Goal: Transaction & Acquisition: Obtain resource

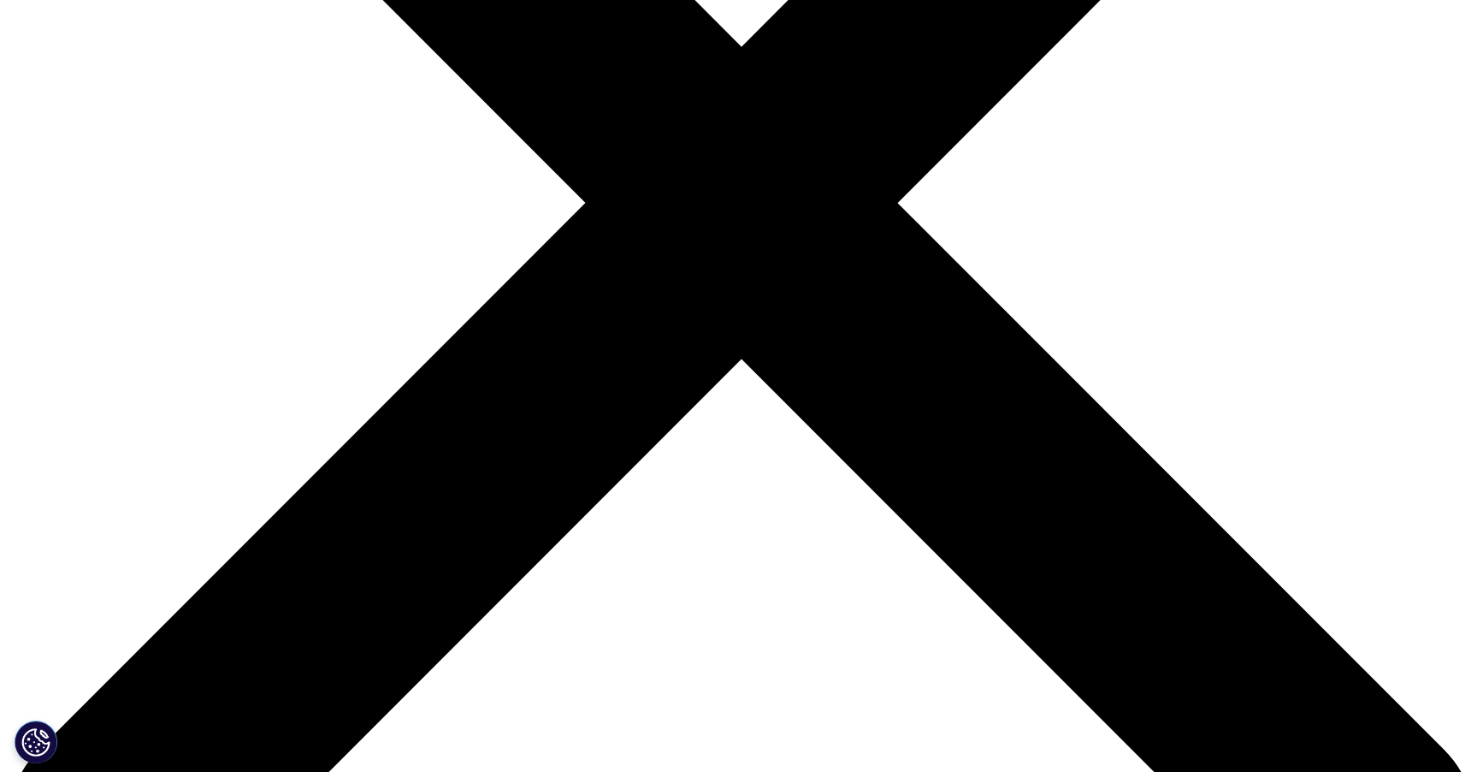
scroll to position [599, 0]
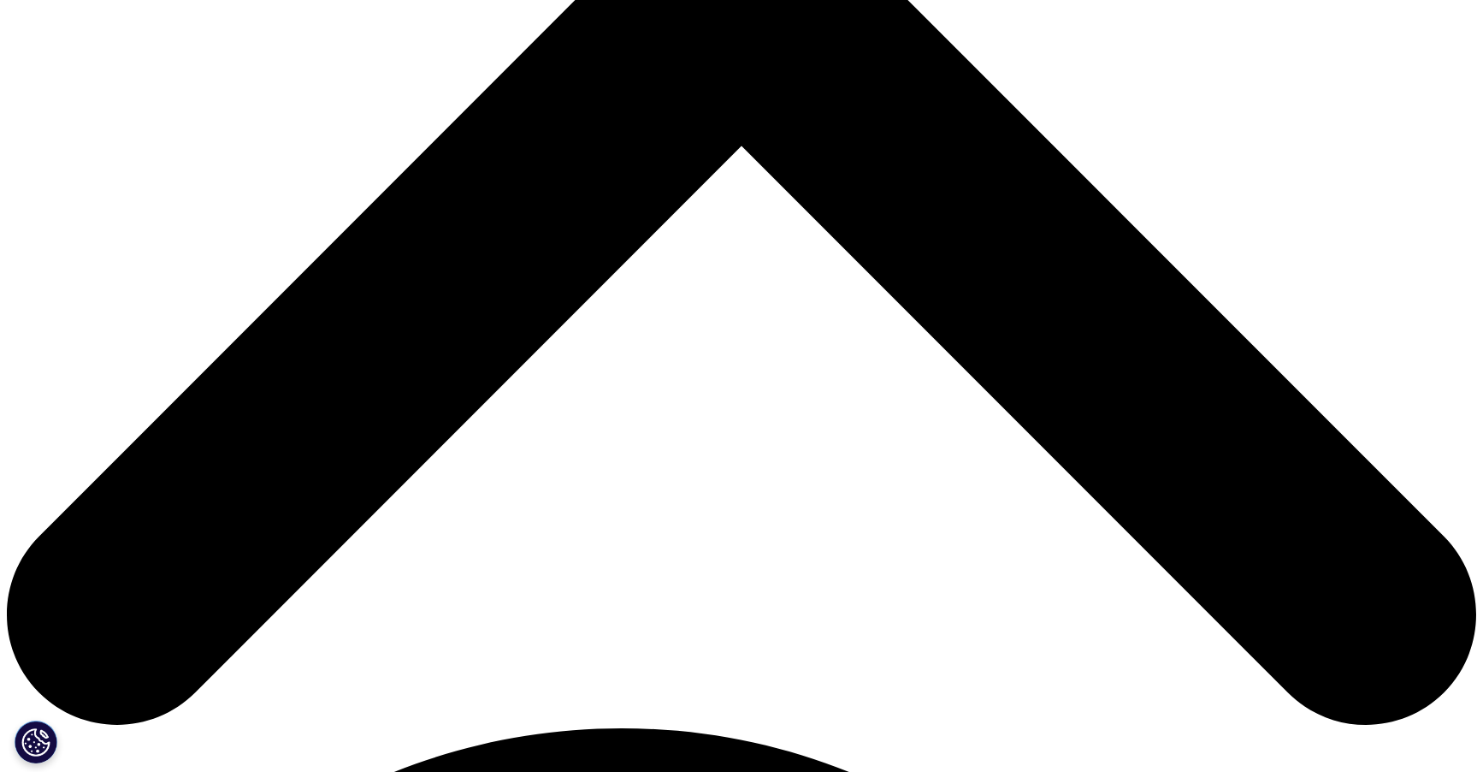
scroll to position [945, 1009]
drag, startPoint x: 744, startPoint y: 328, endPoint x: 1083, endPoint y: 650, distance: 467.7
copy div "Key Findings: Between 2013 and Q1 2024, 37% of approved generics had not launch…"
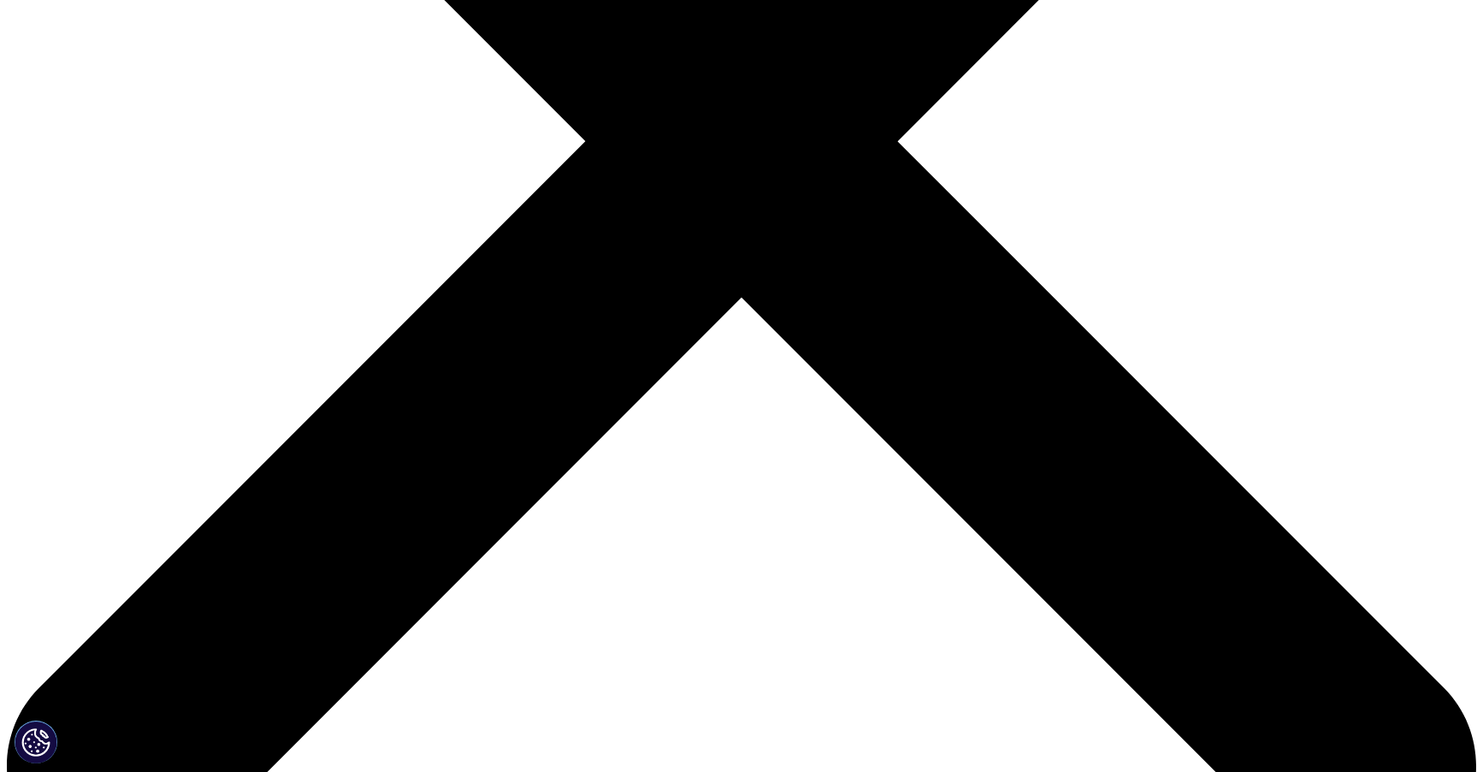
scroll to position [599, 0]
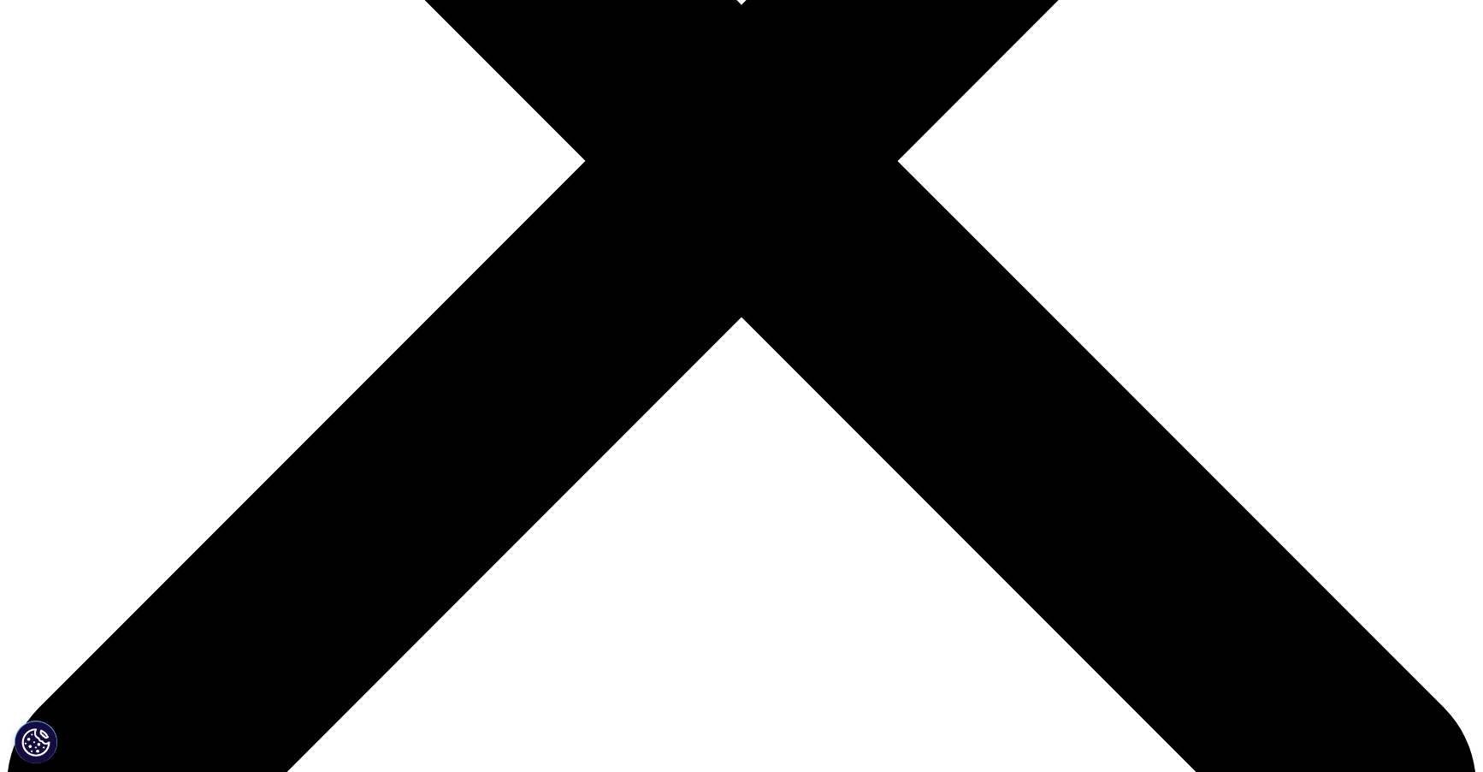
type input "Gennine"
type input "Kelly"
type input "gkelly@americanregent.com"
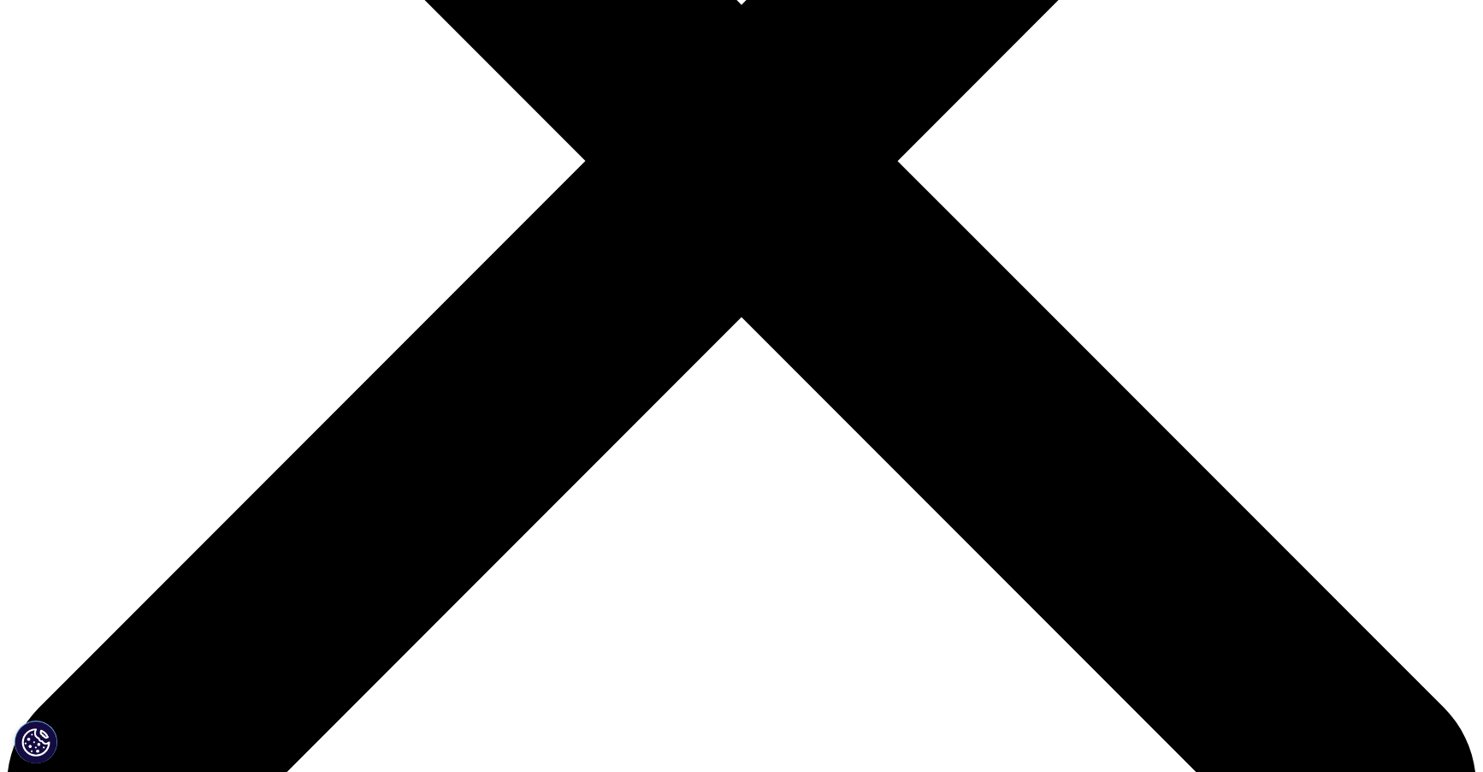
scroll to position [0, 41]
type input "Senior Director Marketing"
type input "American Regent"
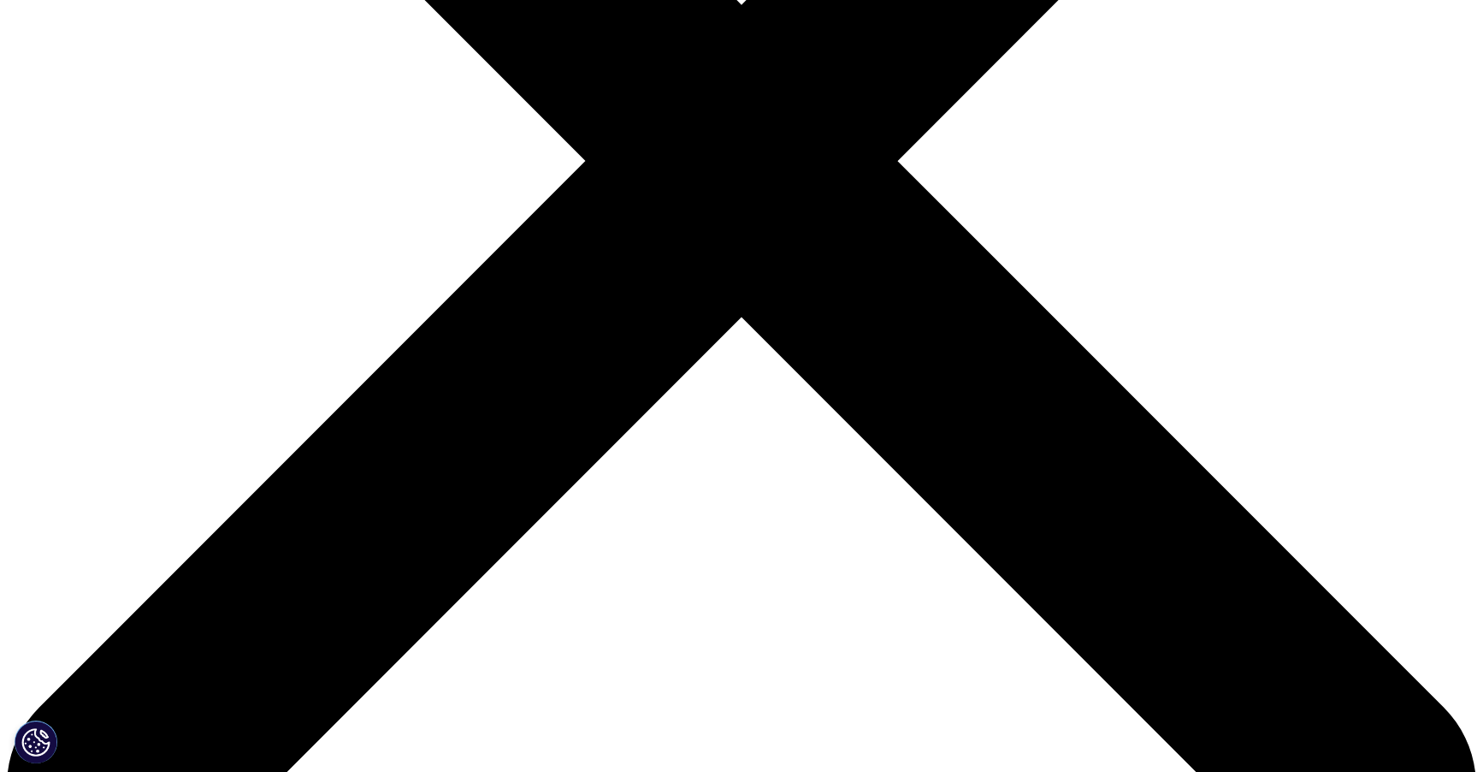
select select "[GEOGRAPHIC_DATA]"
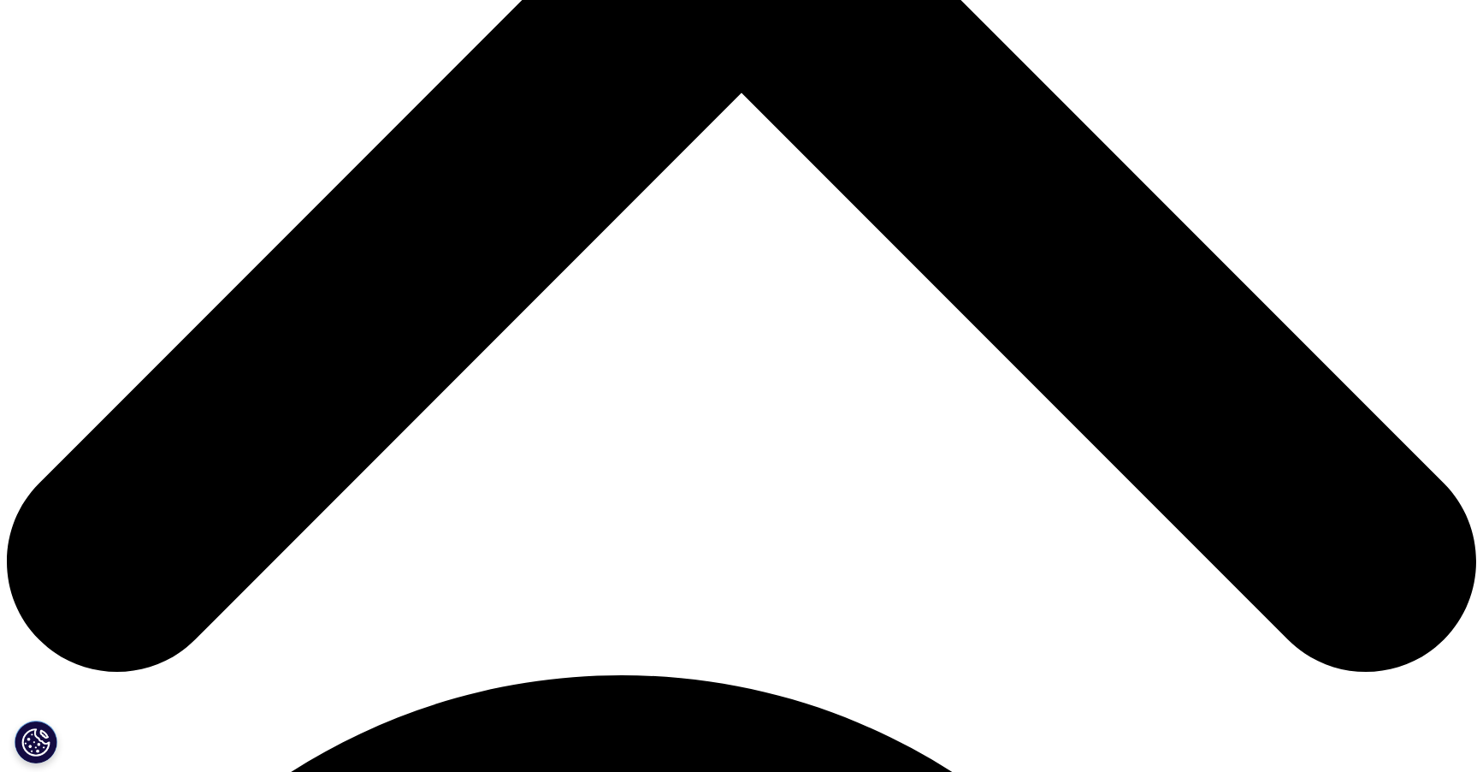
scroll to position [855, 0]
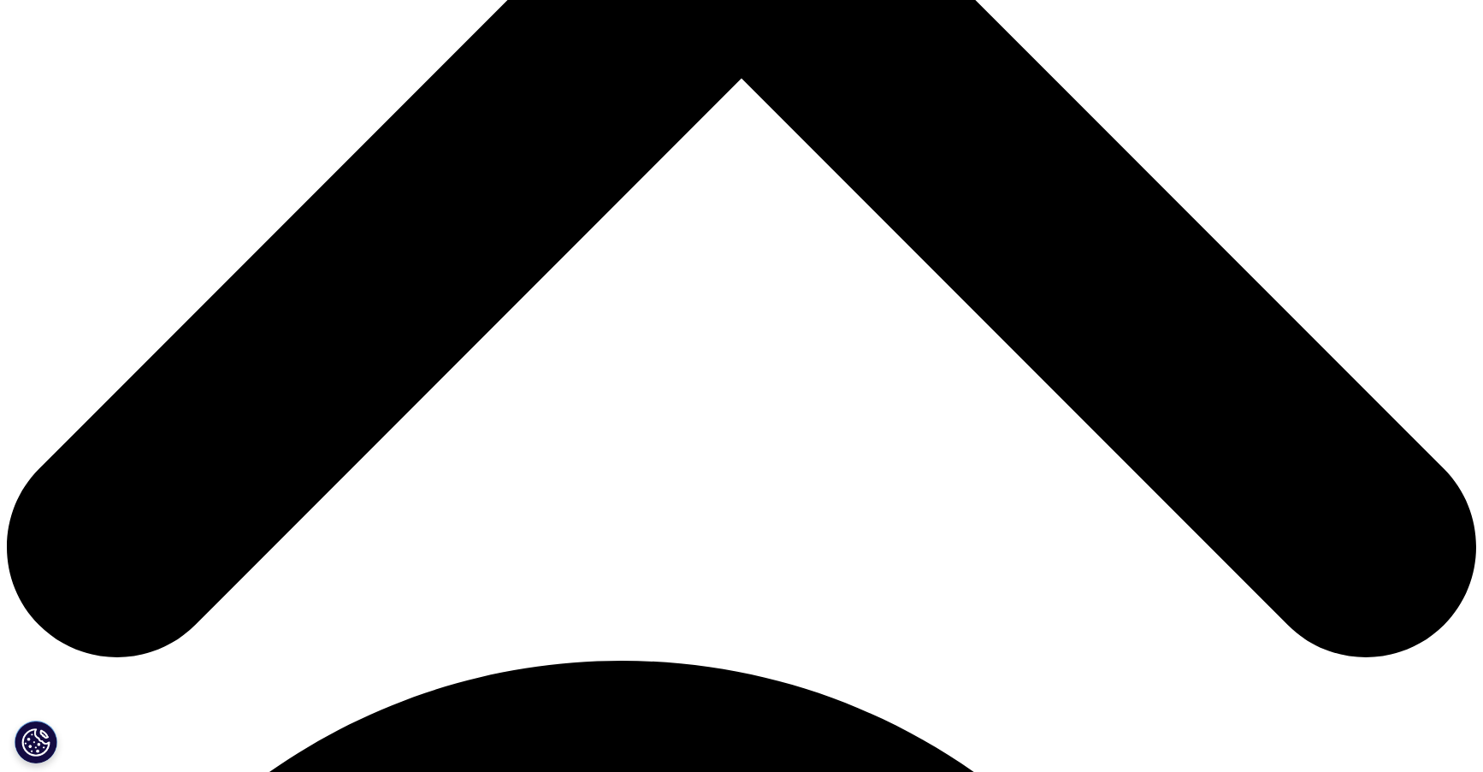
scroll to position [677, 1009]
